Goal: Information Seeking & Learning: Understand process/instructions

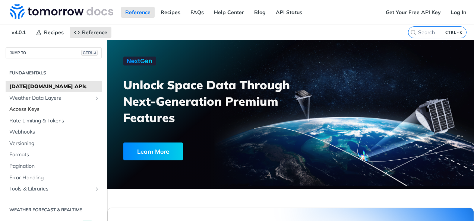
click at [24, 109] on span "Access Keys" at bounding box center [54, 109] width 91 height 7
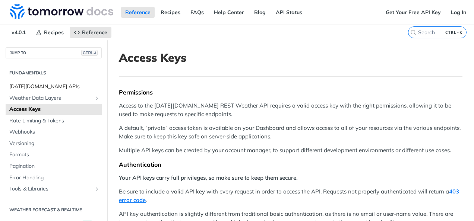
click at [42, 85] on span "[DATE][DOMAIN_NAME] APIs" at bounding box center [54, 86] width 91 height 7
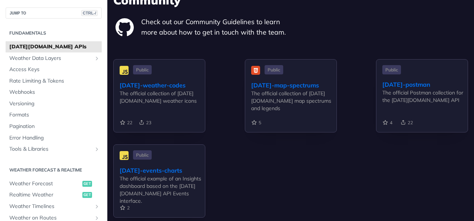
scroll to position [2497, 0]
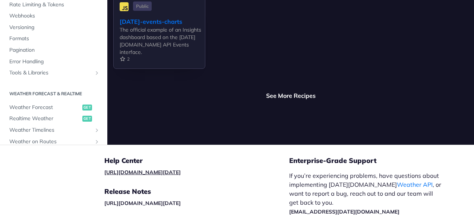
click at [139, 169] on link "[URL][DOMAIN_NAME][DATE]" at bounding box center [142, 172] width 76 height 7
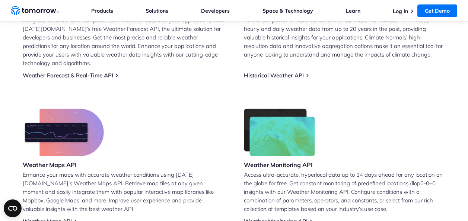
scroll to position [410, 0]
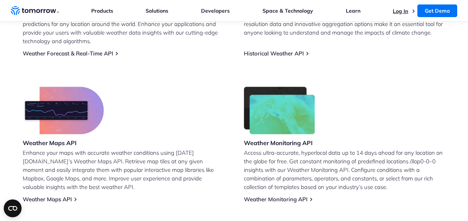
click at [399, 10] on link "Log In" at bounding box center [400, 11] width 15 height 7
